Goal: Transaction & Acquisition: Purchase product/service

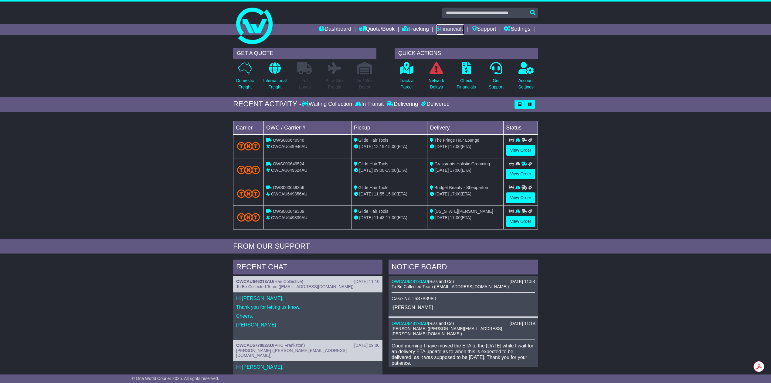
click at [442, 29] on link "Financials" at bounding box center [451, 29] width 28 height 10
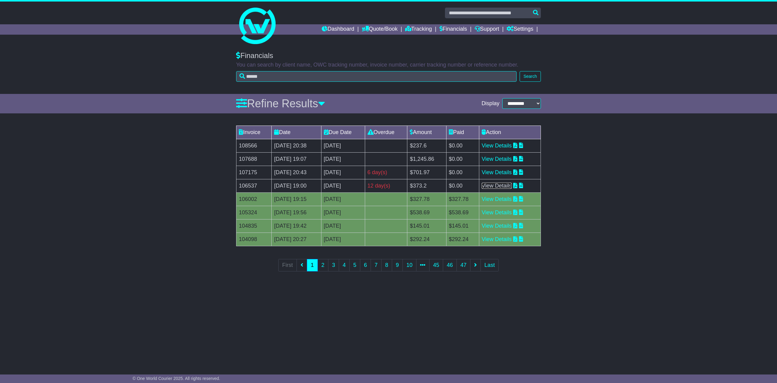
click at [512, 186] on link "View Details" at bounding box center [497, 185] width 30 height 6
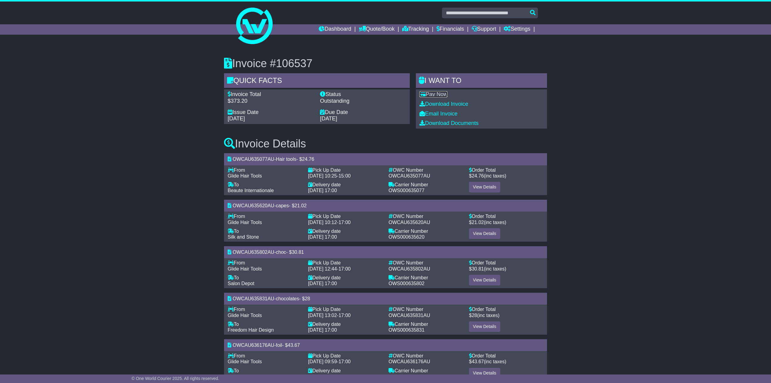
click at [434, 95] on link "Pay Now" at bounding box center [434, 94] width 28 height 6
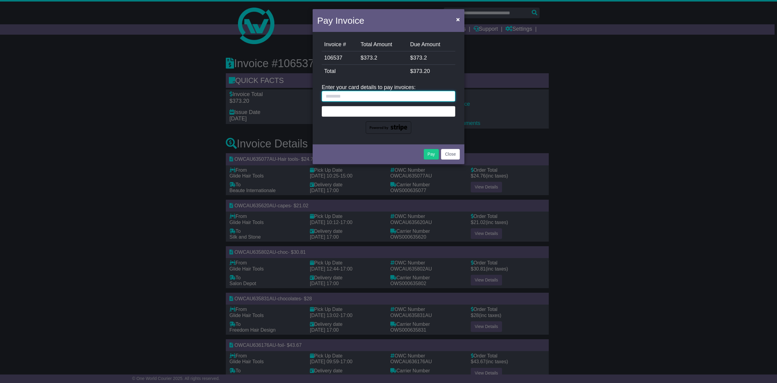
click at [434, 93] on input "text" at bounding box center [389, 96] width 134 height 11
type input "**********"
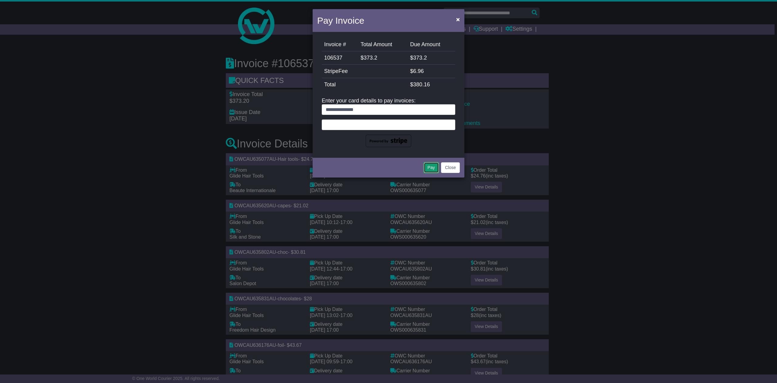
click at [431, 169] on button "Pay" at bounding box center [431, 167] width 15 height 11
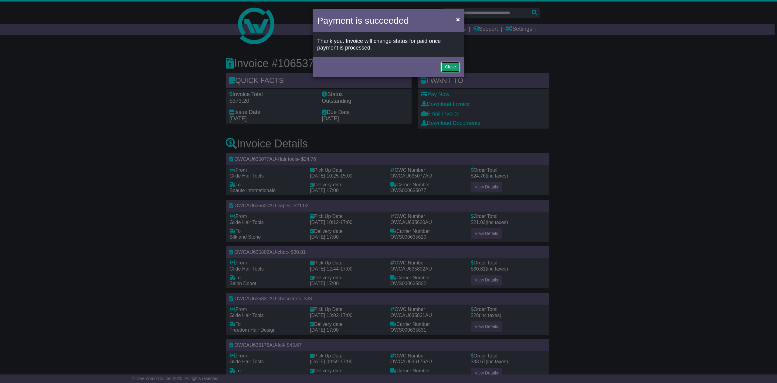
click at [450, 65] on button "Close" at bounding box center [450, 67] width 19 height 11
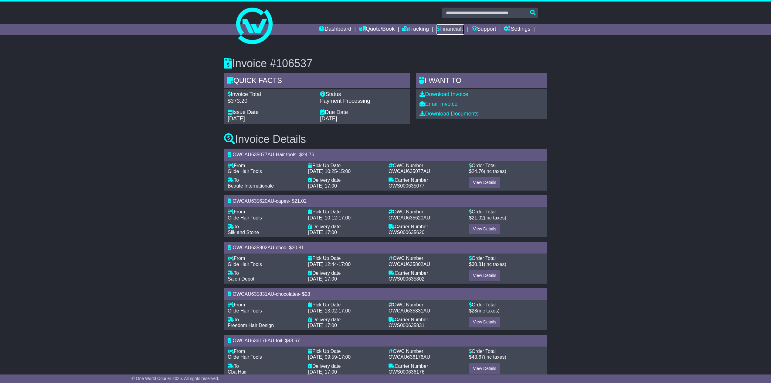
click at [445, 29] on link "Financials" at bounding box center [451, 29] width 28 height 10
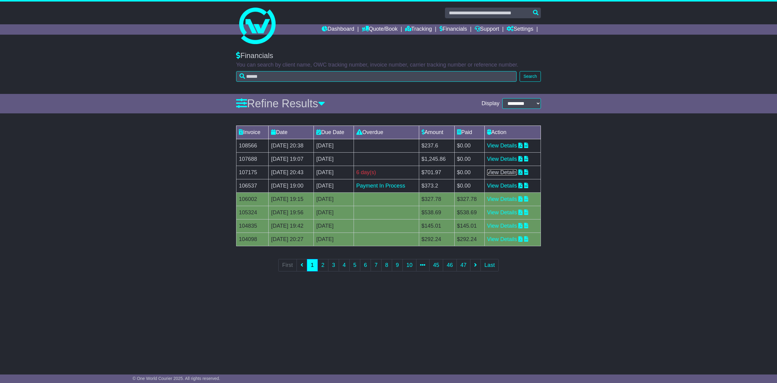
click at [500, 172] on link "View Details" at bounding box center [502, 172] width 30 height 6
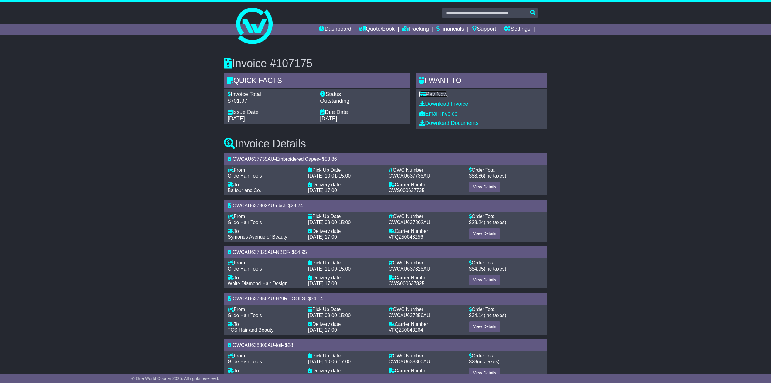
click at [442, 92] on link "Pay Now" at bounding box center [434, 94] width 28 height 6
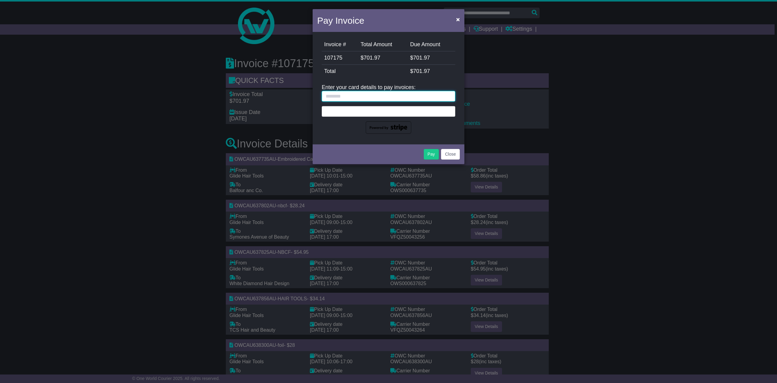
click at [335, 98] on input "text" at bounding box center [389, 96] width 134 height 11
type input "**********"
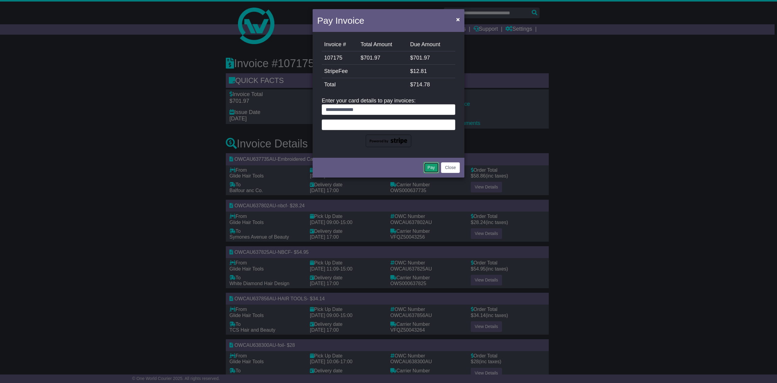
click at [432, 167] on button "Pay" at bounding box center [431, 167] width 15 height 11
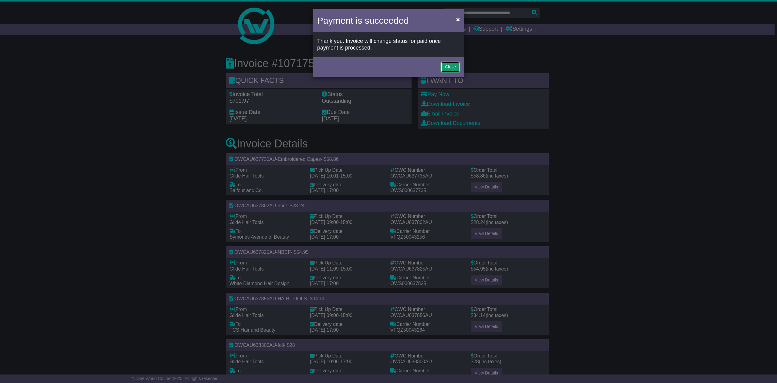
click at [450, 69] on button "Close" at bounding box center [450, 67] width 19 height 11
